Goal: Task Accomplishment & Management: Complete application form

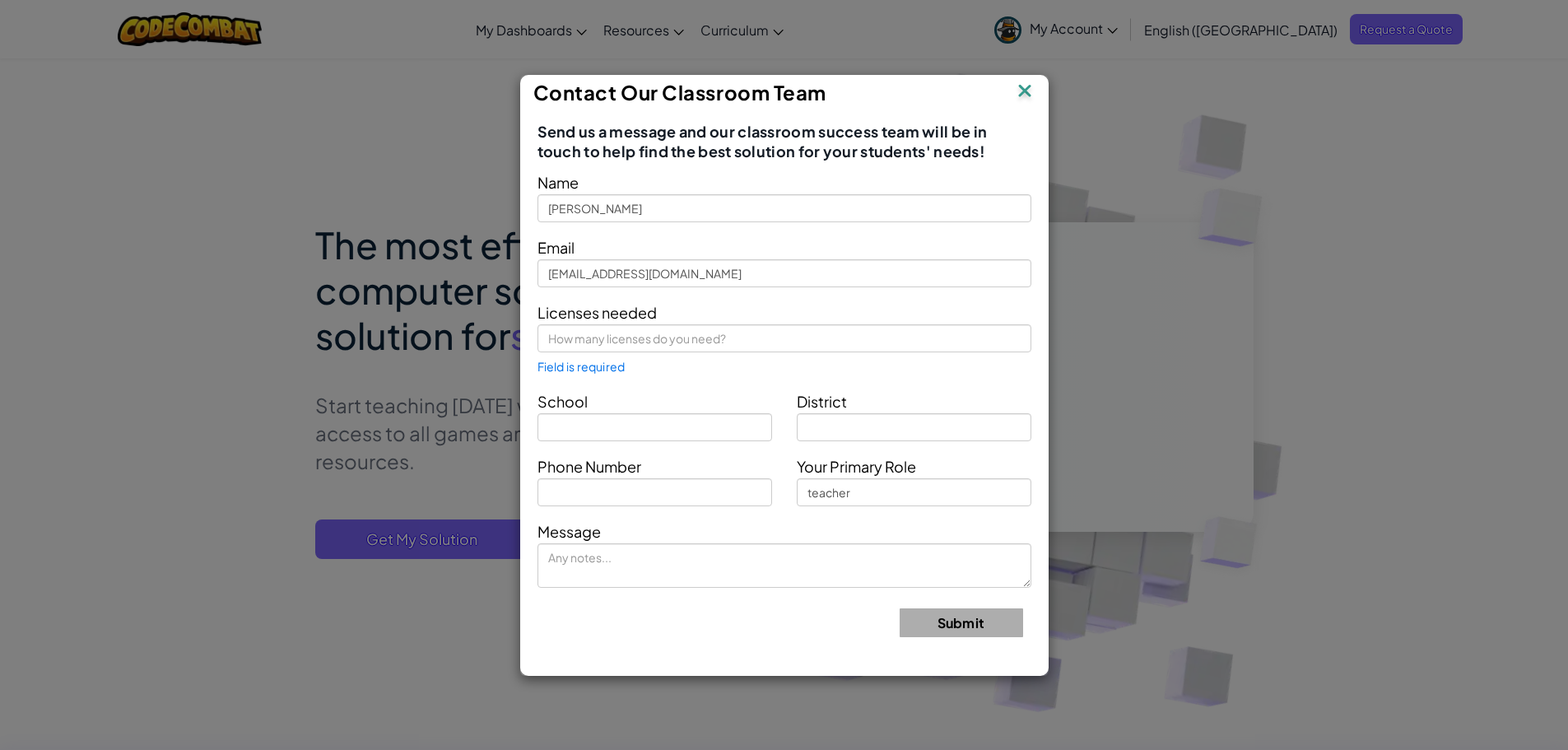
click at [1022, 91] on img at bounding box center [1025, 93] width 22 height 25
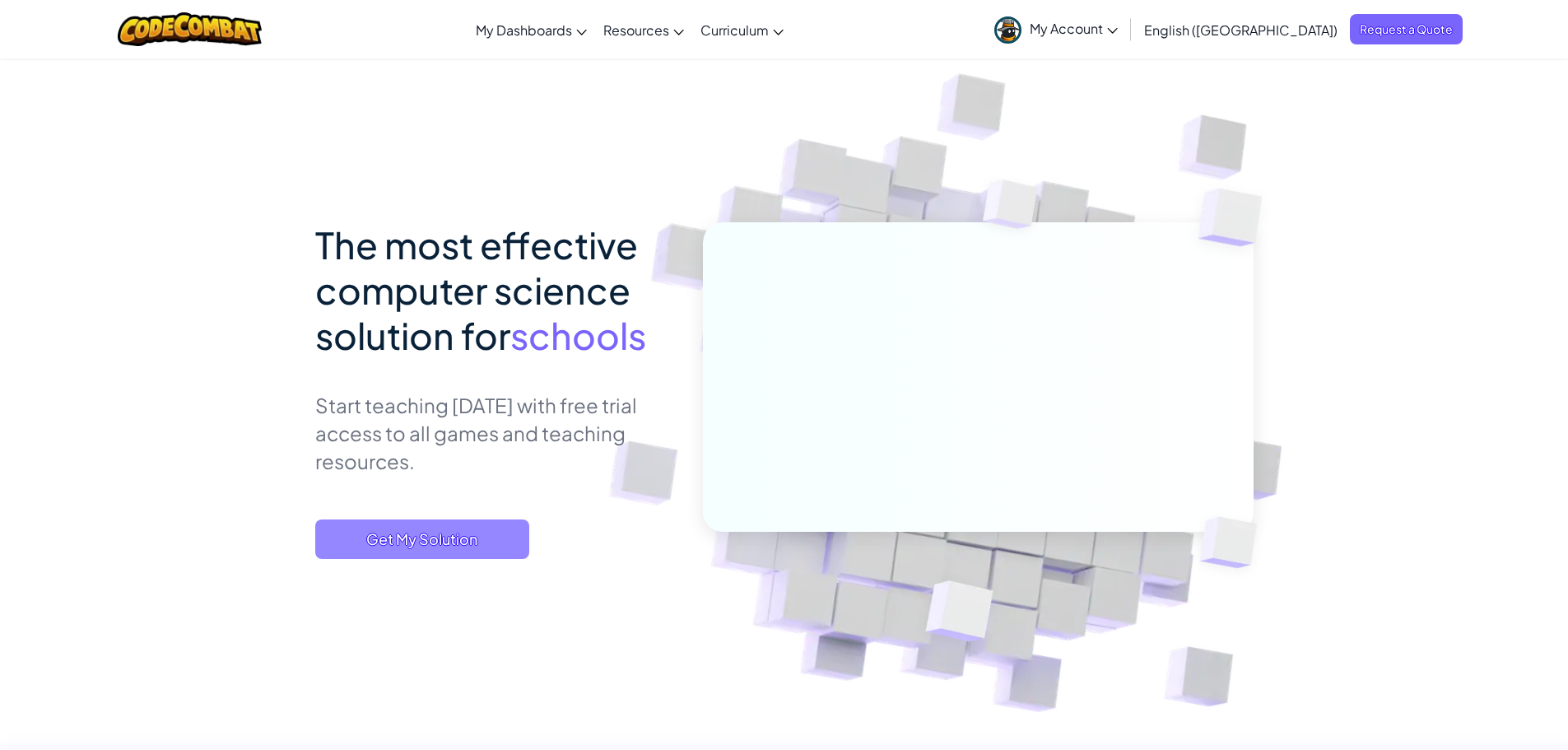
click at [434, 539] on span "Get My Solution" at bounding box center [422, 538] width 214 height 39
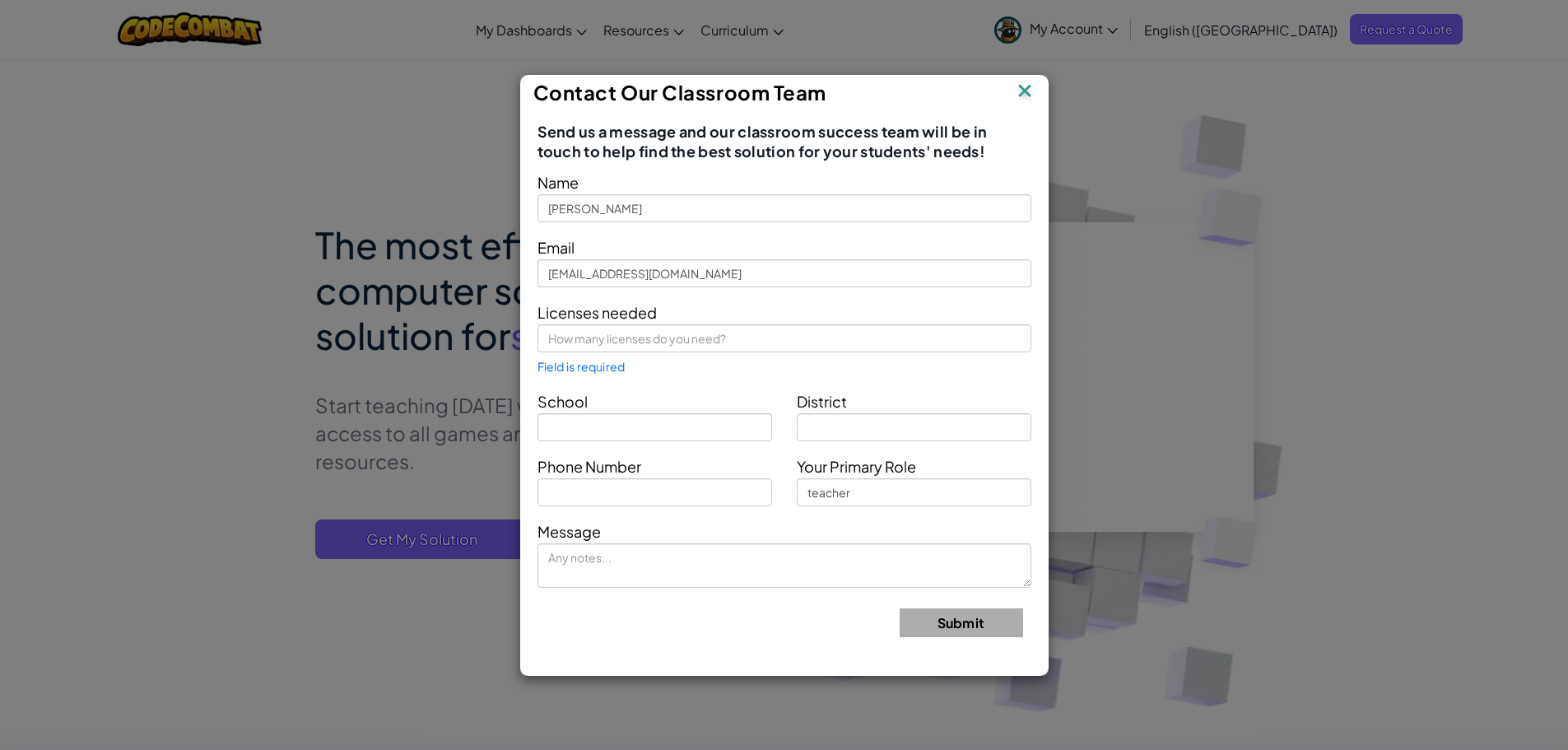
click at [1020, 92] on img at bounding box center [1025, 93] width 22 height 25
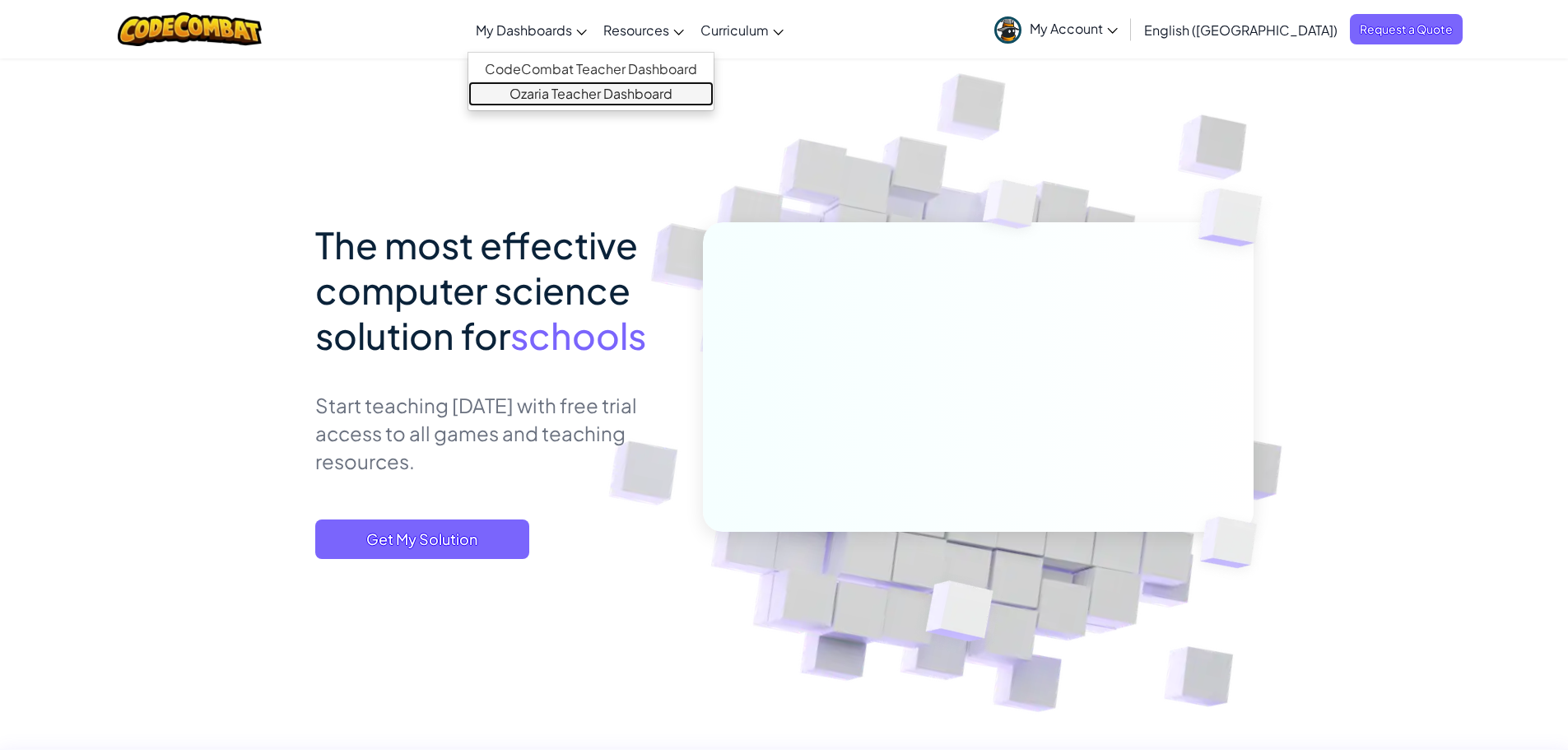
click at [628, 96] on link "Ozaria Teacher Dashboard" at bounding box center [590, 94] width 245 height 25
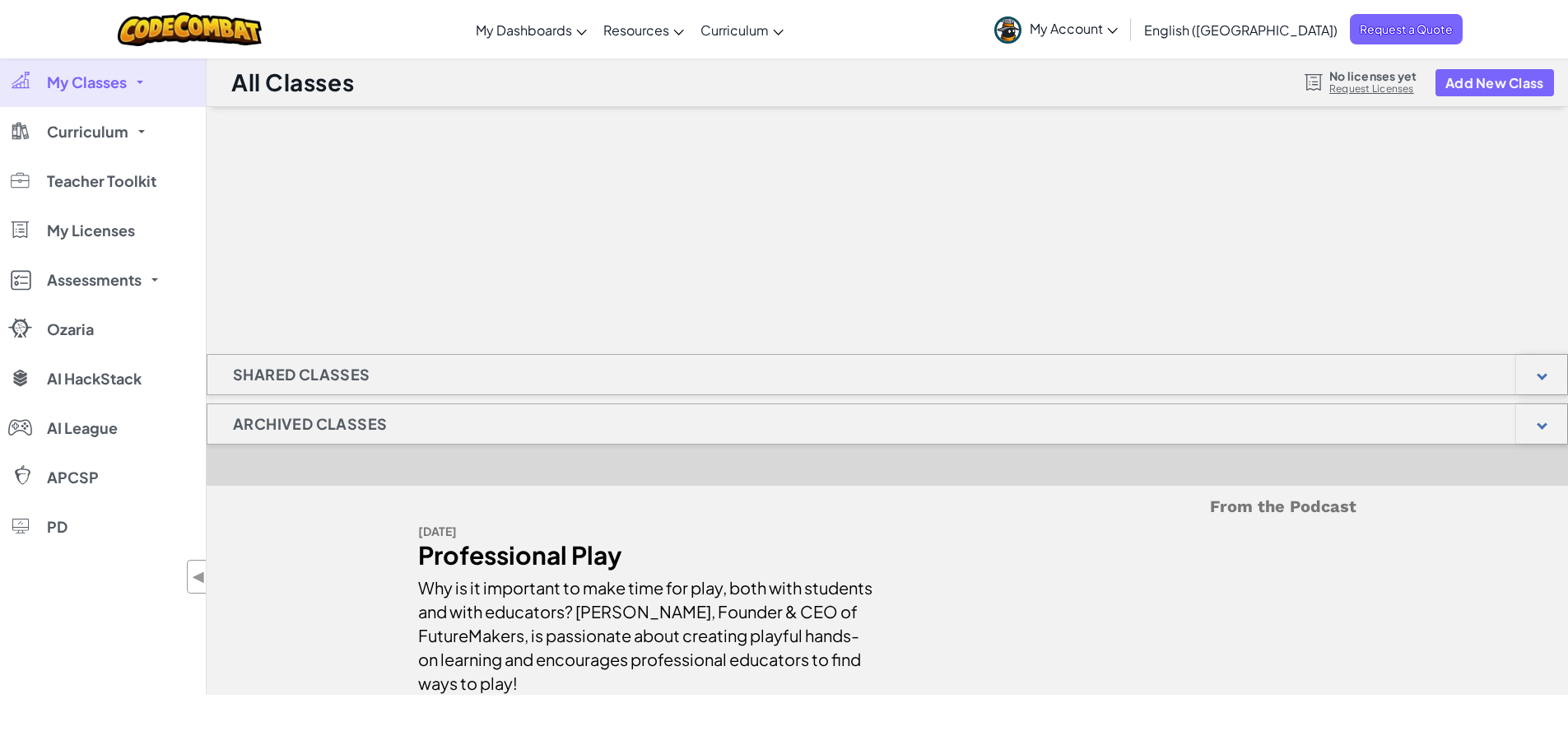
click at [106, 75] on span "My Classes" at bounding box center [87, 83] width 80 height 15
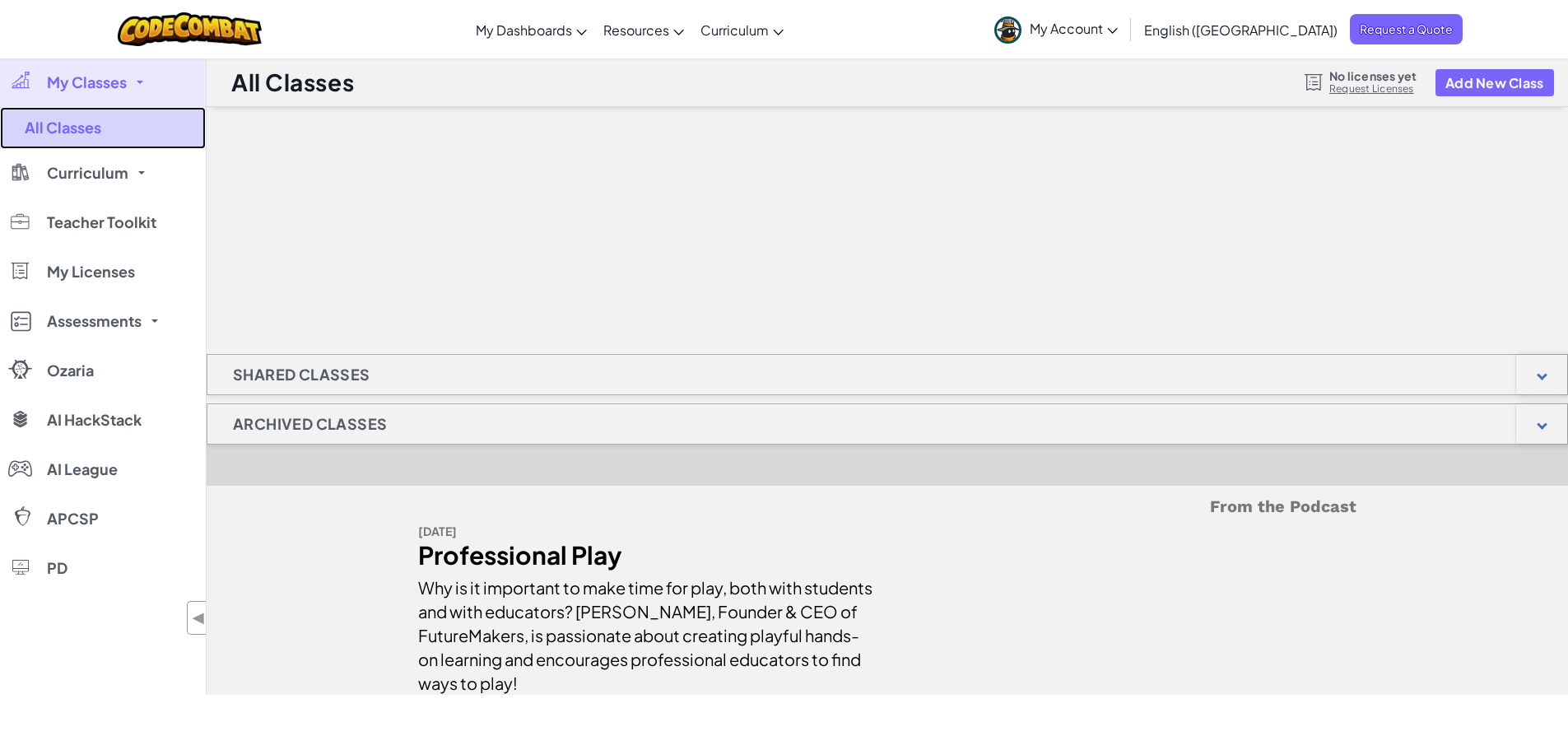
click at [80, 131] on link "All Classes" at bounding box center [103, 128] width 206 height 42
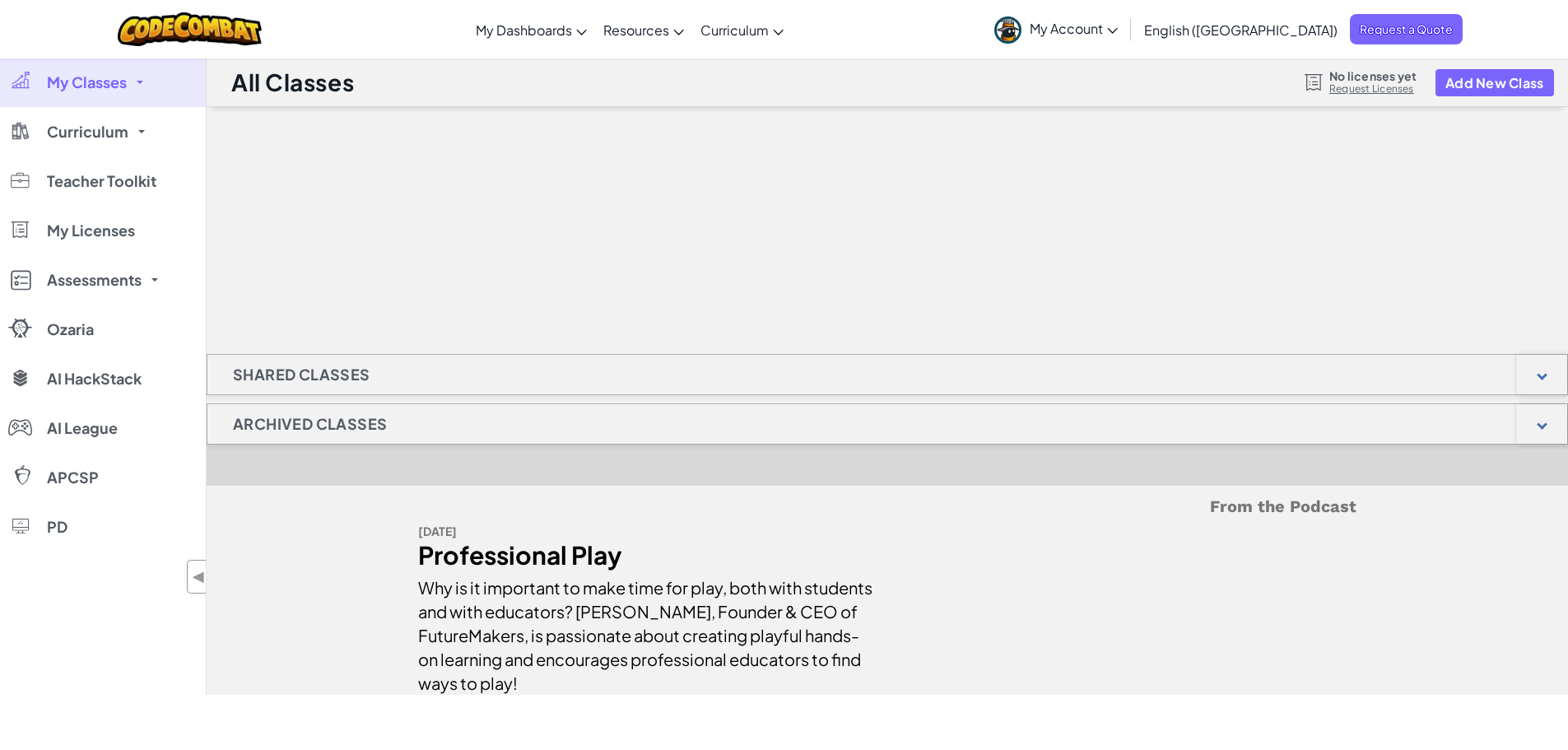
click at [1377, 88] on link "Request Licenses" at bounding box center [1372, 89] width 87 height 13
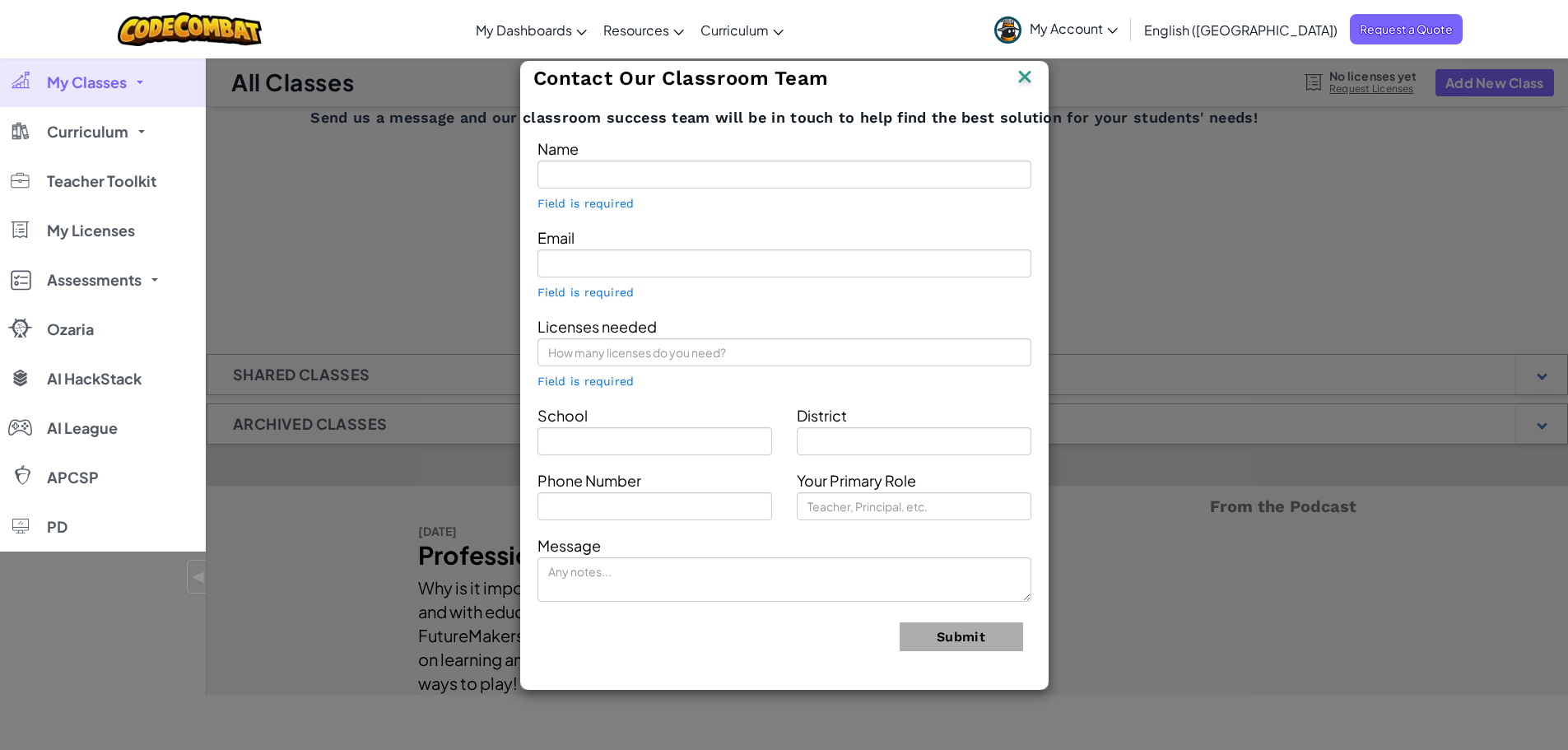
type input "[PERSON_NAME]"
type input "[EMAIL_ADDRESS][DOMAIN_NAME]"
type input "teacher"
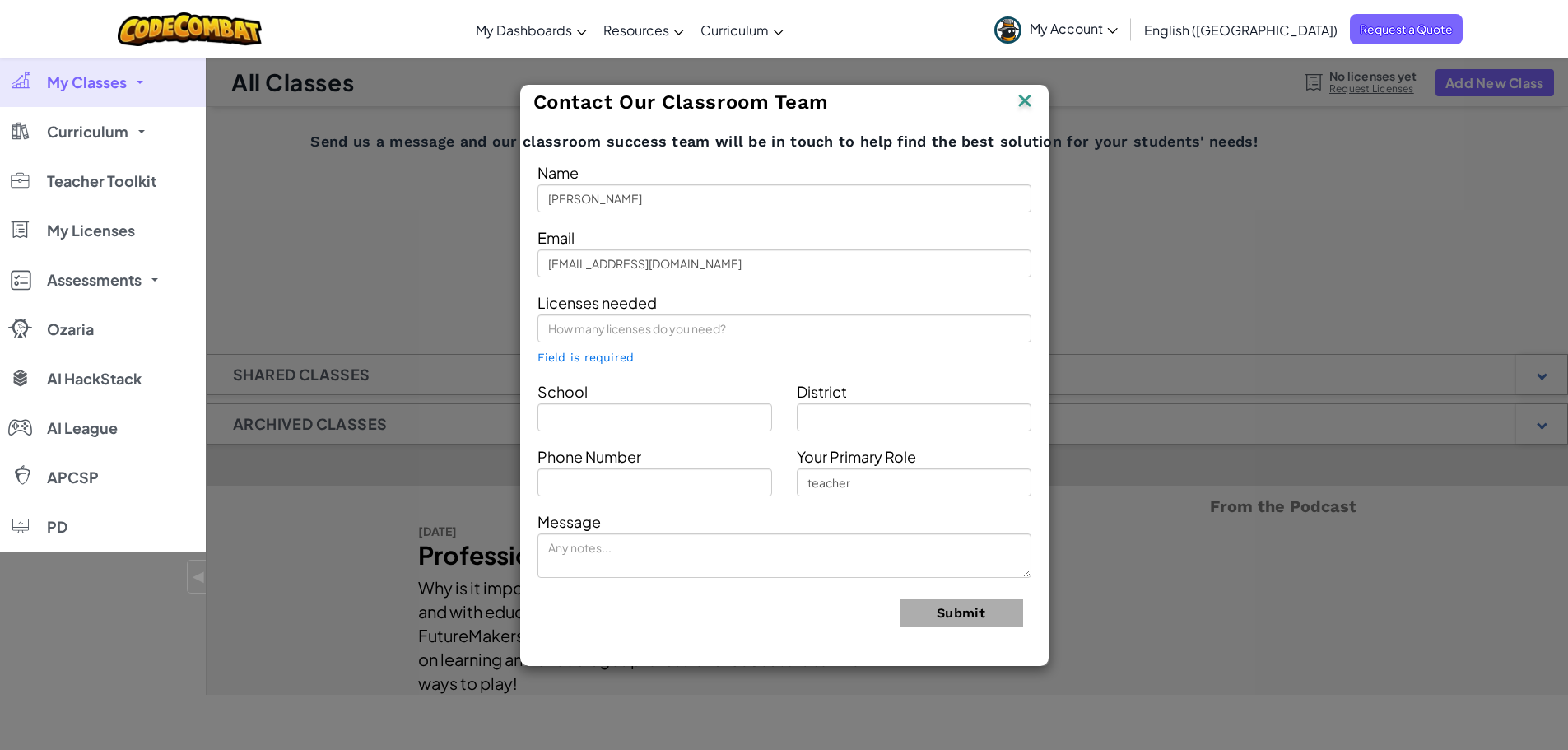
click at [1026, 99] on img at bounding box center [1025, 102] width 22 height 25
